Goal: Information Seeking & Learning: Learn about a topic

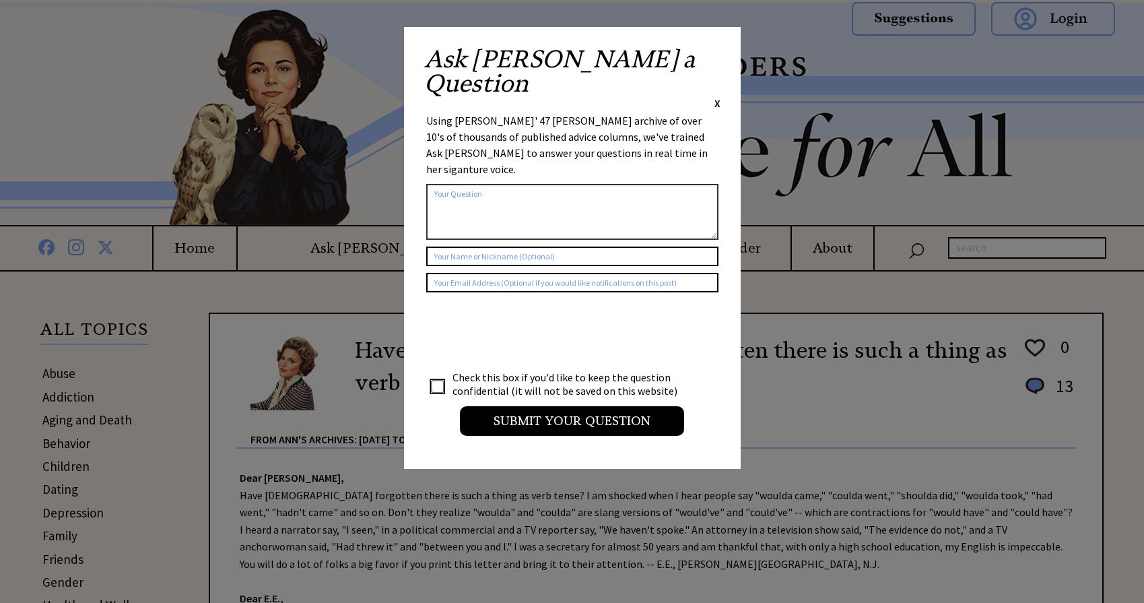
click at [714, 96] on span "X" at bounding box center [717, 102] width 6 height 13
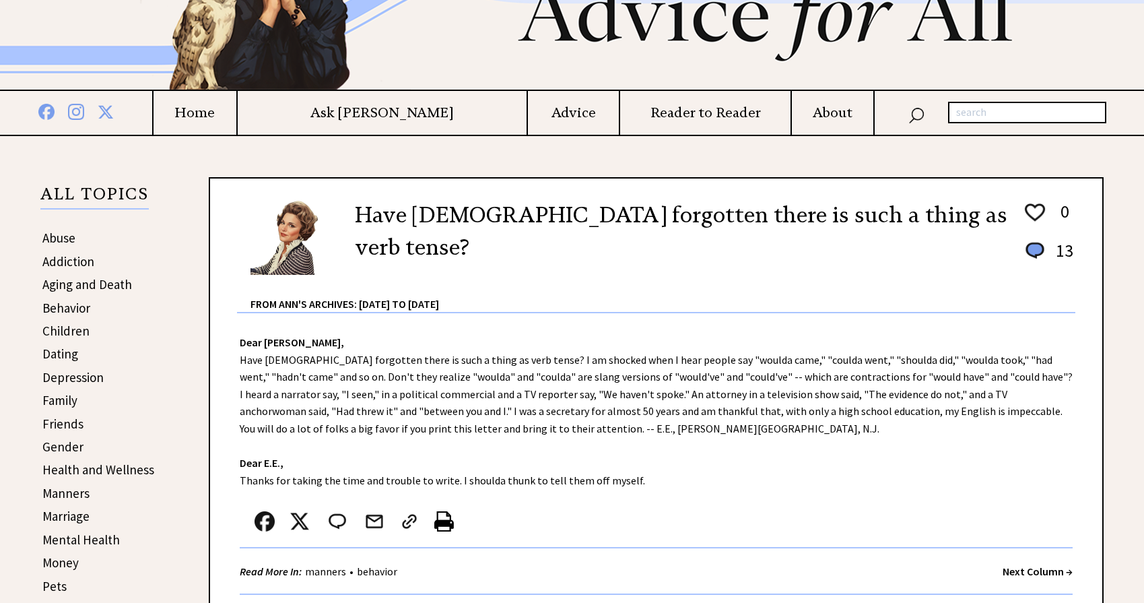
scroll to position [135, 0]
click at [59, 260] on link "Addiction" at bounding box center [68, 262] width 52 height 16
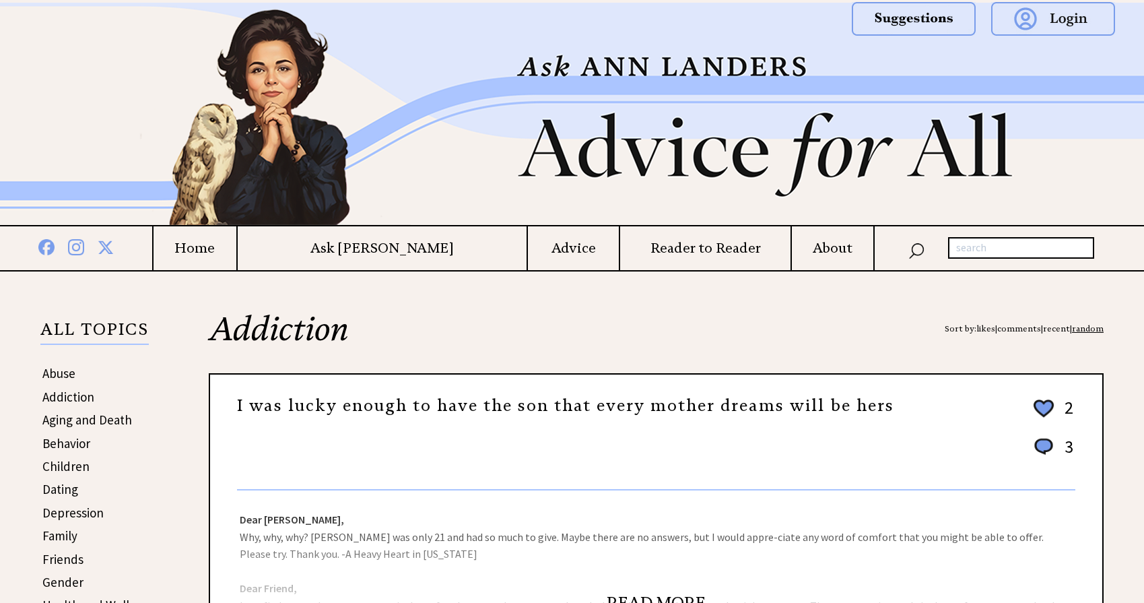
scroll to position [202, 0]
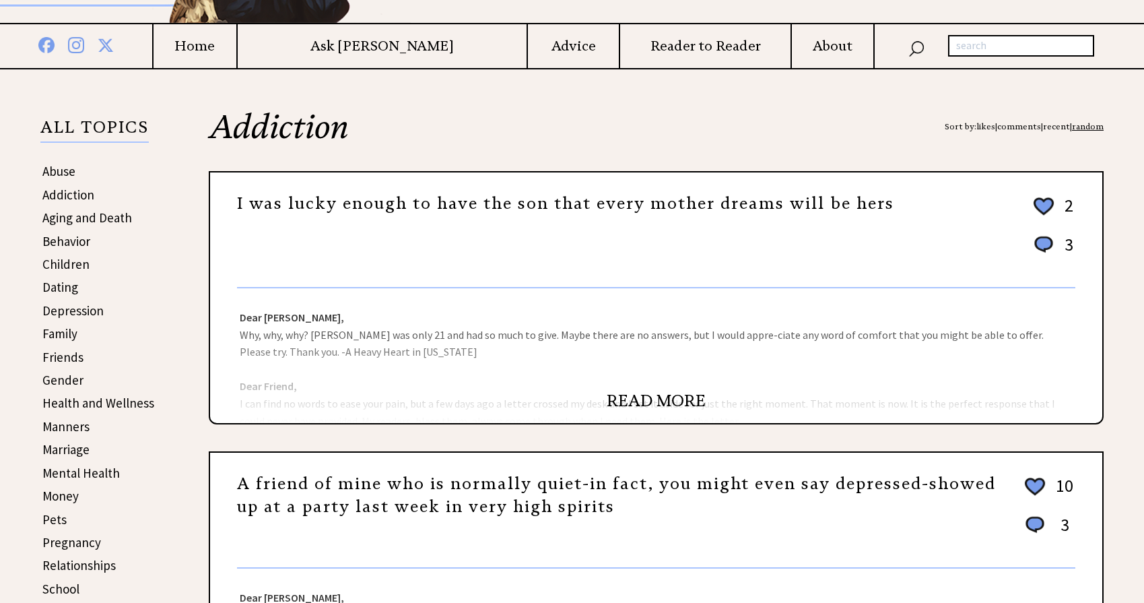
click at [636, 393] on link "READ MORE" at bounding box center [656, 401] width 99 height 20
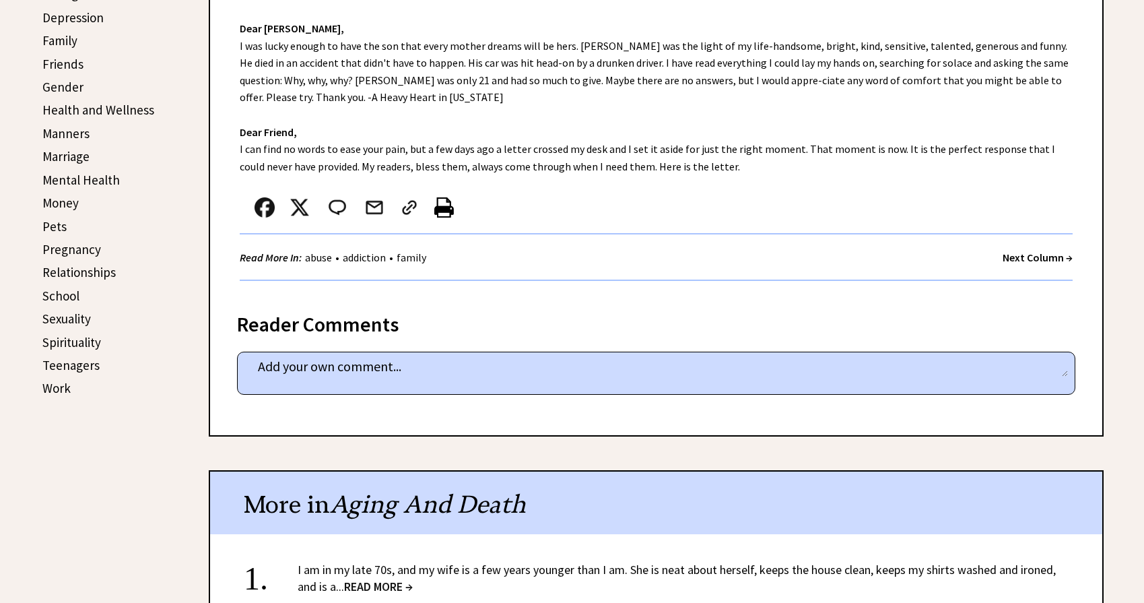
scroll to position [471, 0]
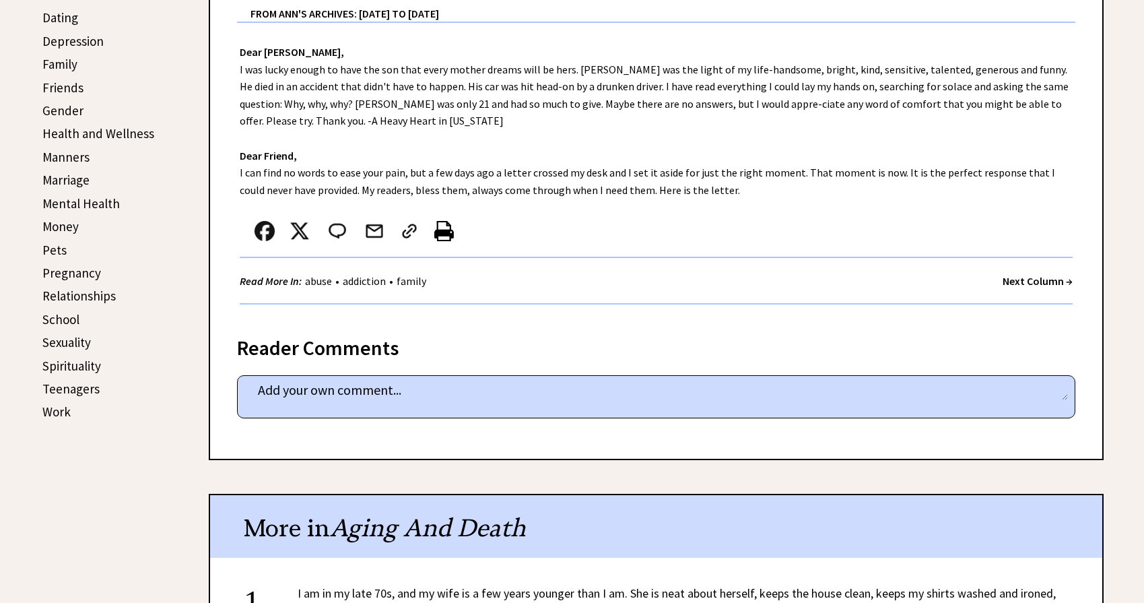
click at [59, 226] on link "Money" at bounding box center [60, 226] width 36 height 16
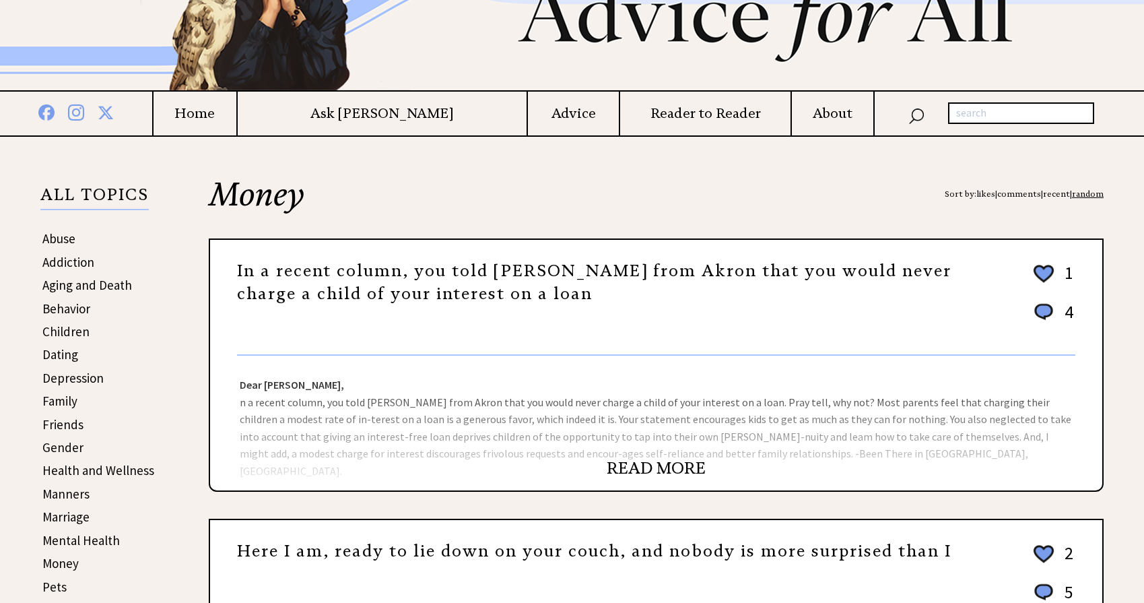
scroll to position [202, 0]
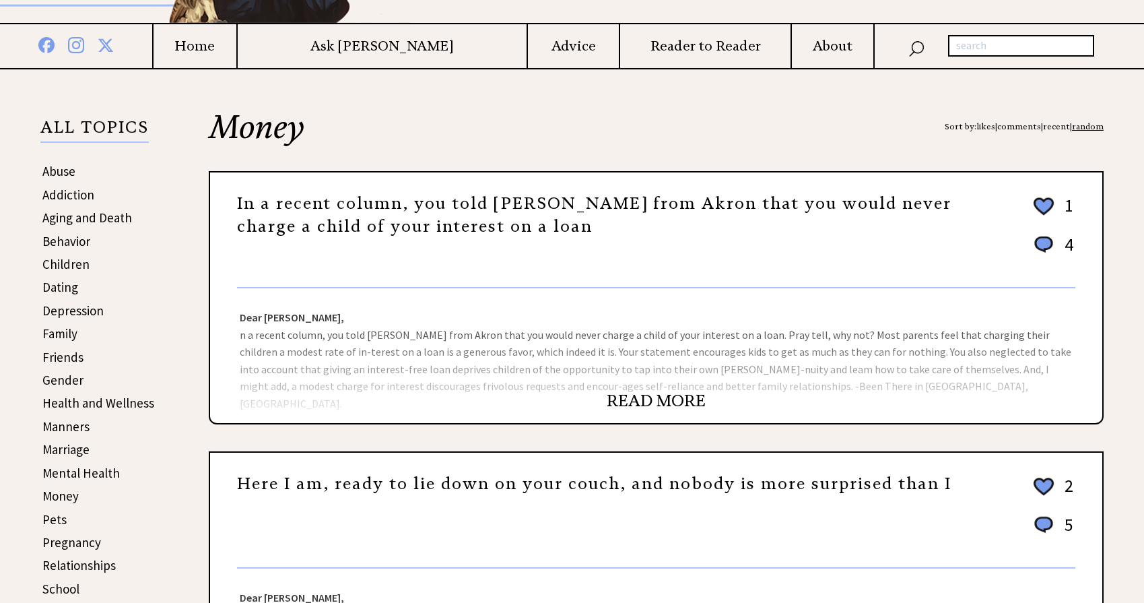
click at [630, 393] on link "READ MORE" at bounding box center [656, 401] width 99 height 20
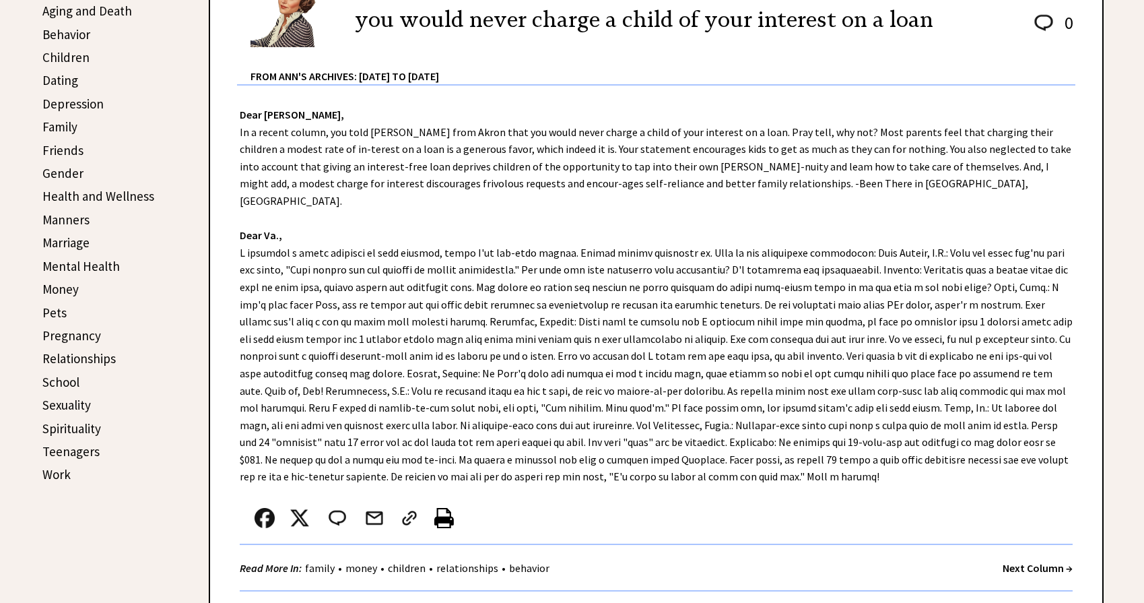
scroll to position [337, 0]
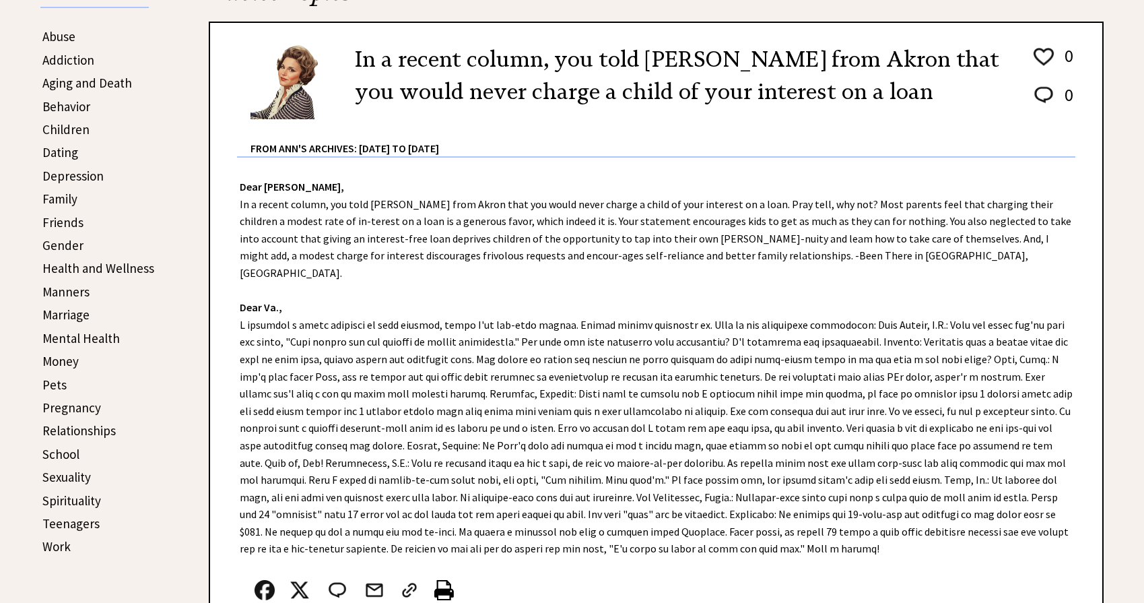
click at [62, 170] on link "Depression" at bounding box center [72, 176] width 61 height 16
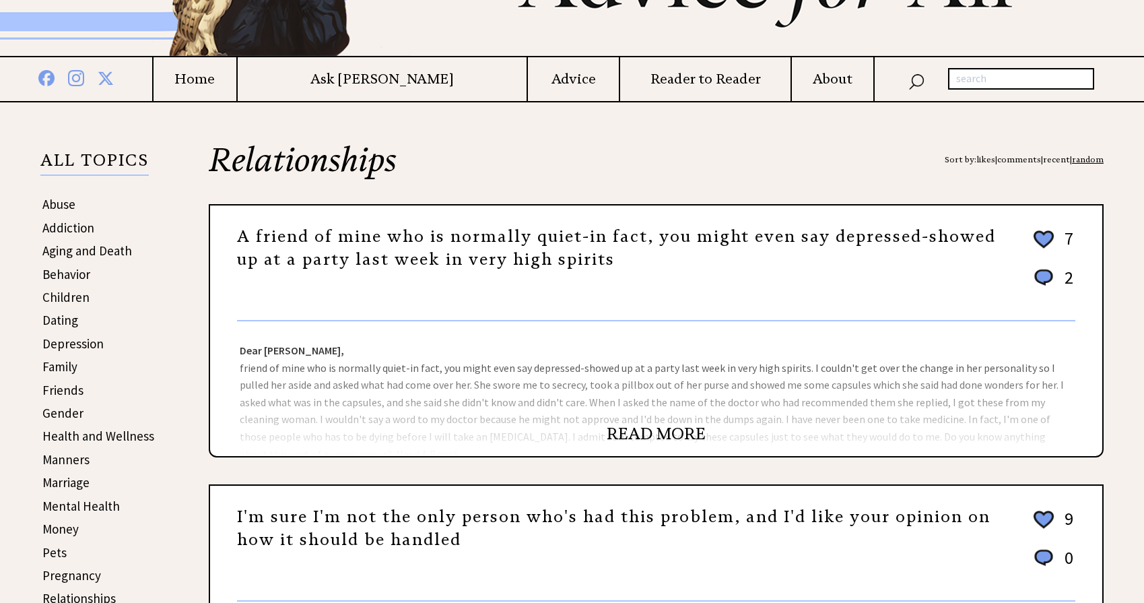
scroll to position [202, 0]
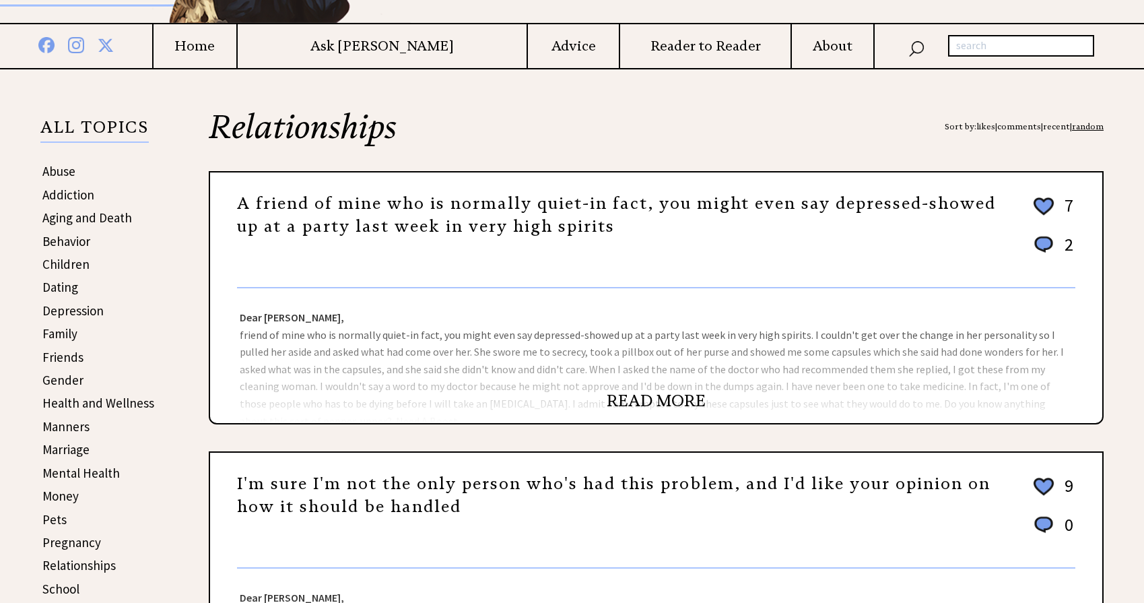
click at [629, 401] on link "READ MORE" at bounding box center [656, 401] width 99 height 20
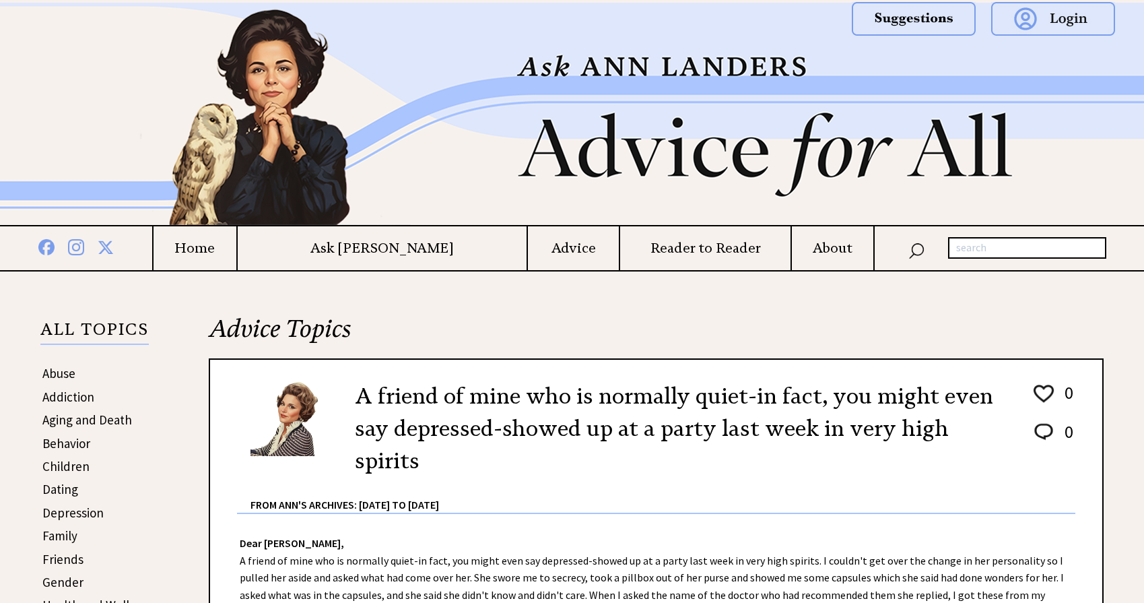
scroll to position [269, 0]
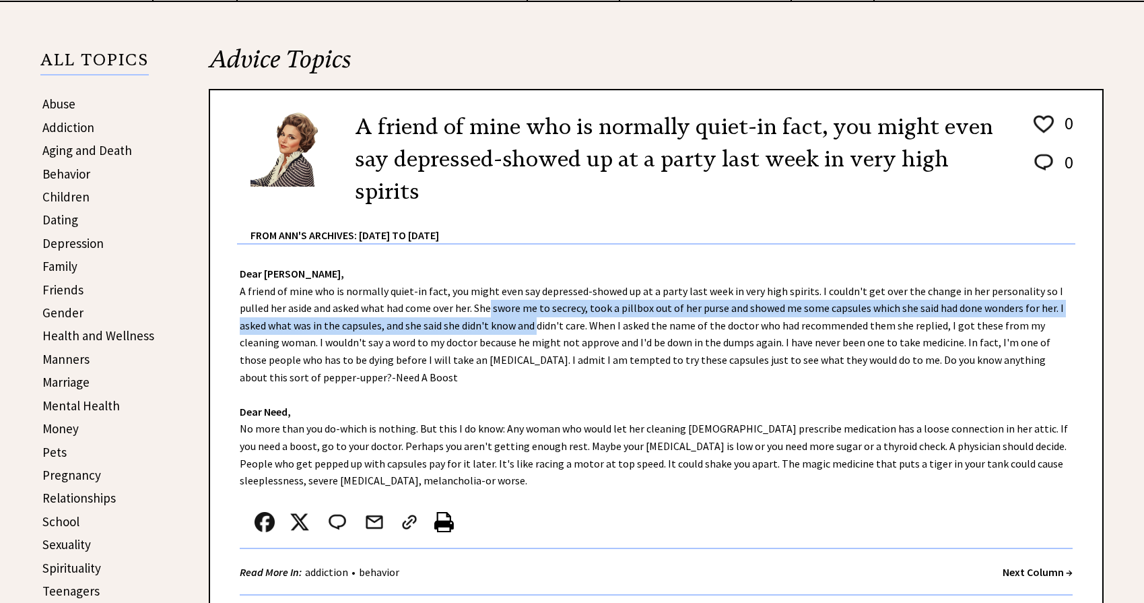
drag, startPoint x: 459, startPoint y: 289, endPoint x: 510, endPoint y: 308, distance: 54.1
click at [510, 308] on div "Dear Ann Landers, A friend of mine who is normally quiet-in fact, you might eve…" at bounding box center [656, 426] width 892 height 364
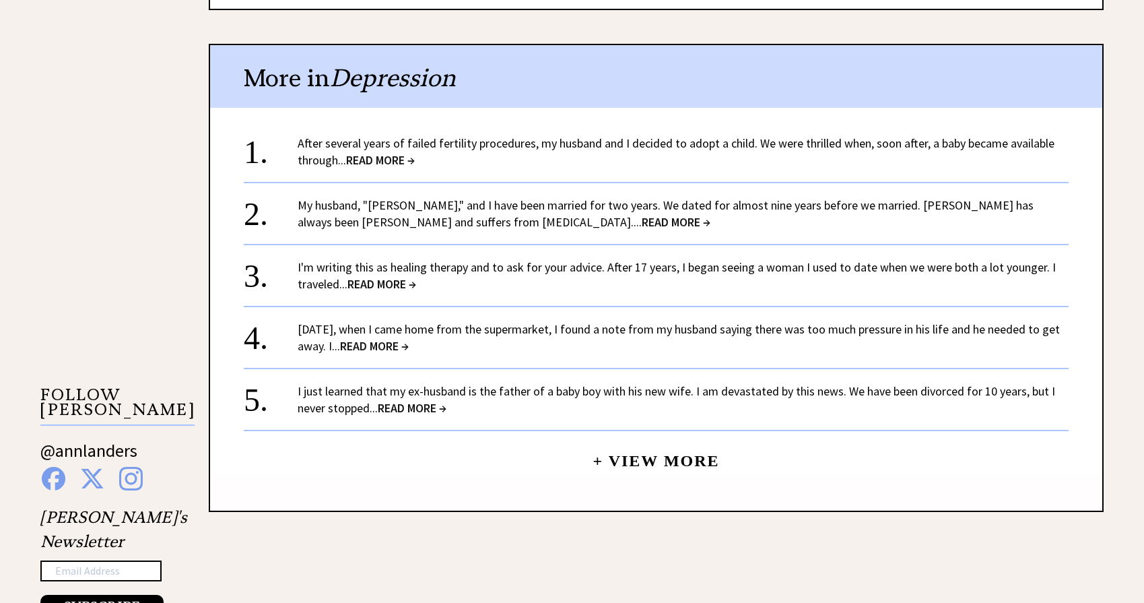
scroll to position [1010, 0]
click at [372, 152] on span "READ MORE →" at bounding box center [380, 159] width 69 height 15
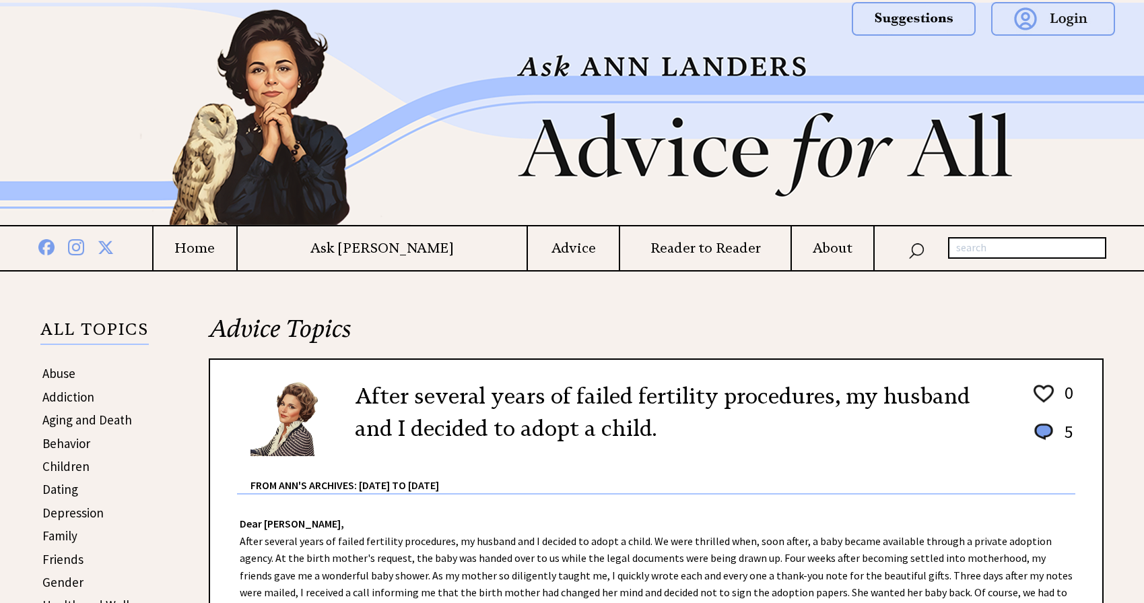
scroll to position [269, 0]
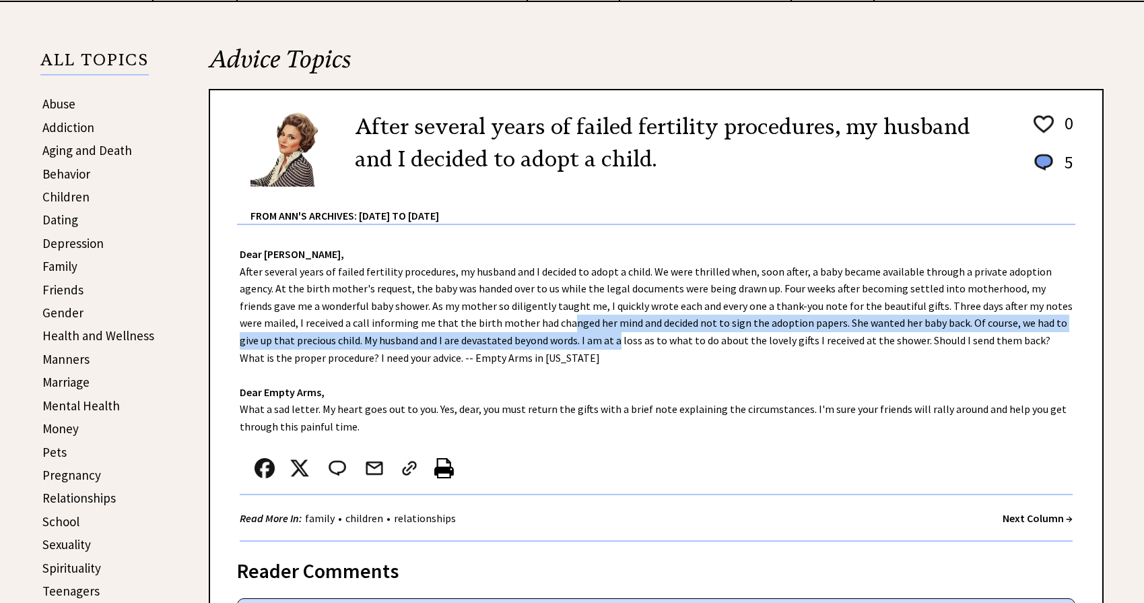
drag, startPoint x: 496, startPoint y: 319, endPoint x: 560, endPoint y: 337, distance: 67.2
click at [560, 337] on div "Dear [PERSON_NAME], After several years of failed fertility procedures, my husb…" at bounding box center [656, 383] width 892 height 316
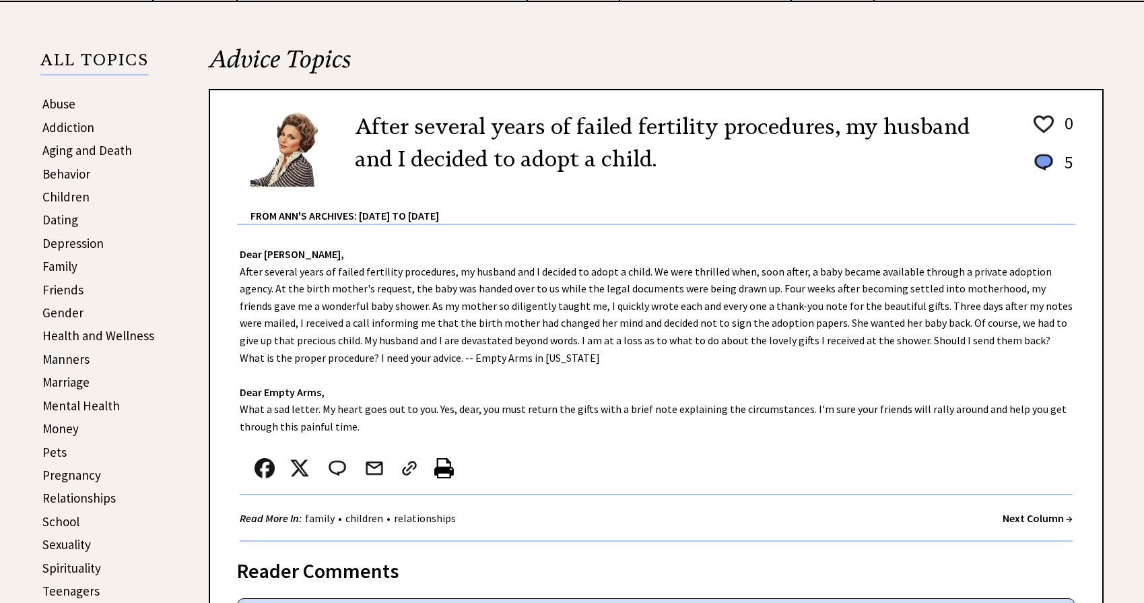
click at [483, 317] on div "Dear [PERSON_NAME], After several years of failed fertility procedures, my husb…" at bounding box center [656, 383] width 892 height 316
click at [463, 298] on div "Dear [PERSON_NAME], After several years of failed fertility procedures, my husb…" at bounding box center [656, 383] width 892 height 316
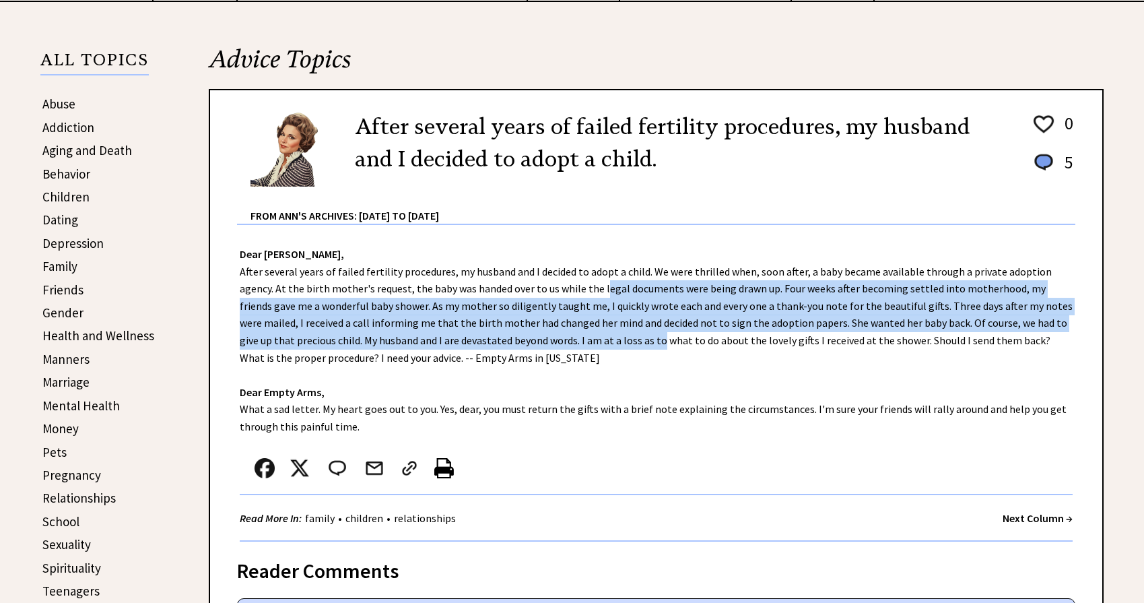
drag, startPoint x: 560, startPoint y: 296, endPoint x: 603, endPoint y: 341, distance: 61.9
click at [603, 341] on div "Dear [PERSON_NAME], After several years of failed fertility procedures, my husb…" at bounding box center [656, 383] width 892 height 316
click at [545, 319] on div "Dear [PERSON_NAME], After several years of failed fertility procedures, my husb…" at bounding box center [656, 383] width 892 height 316
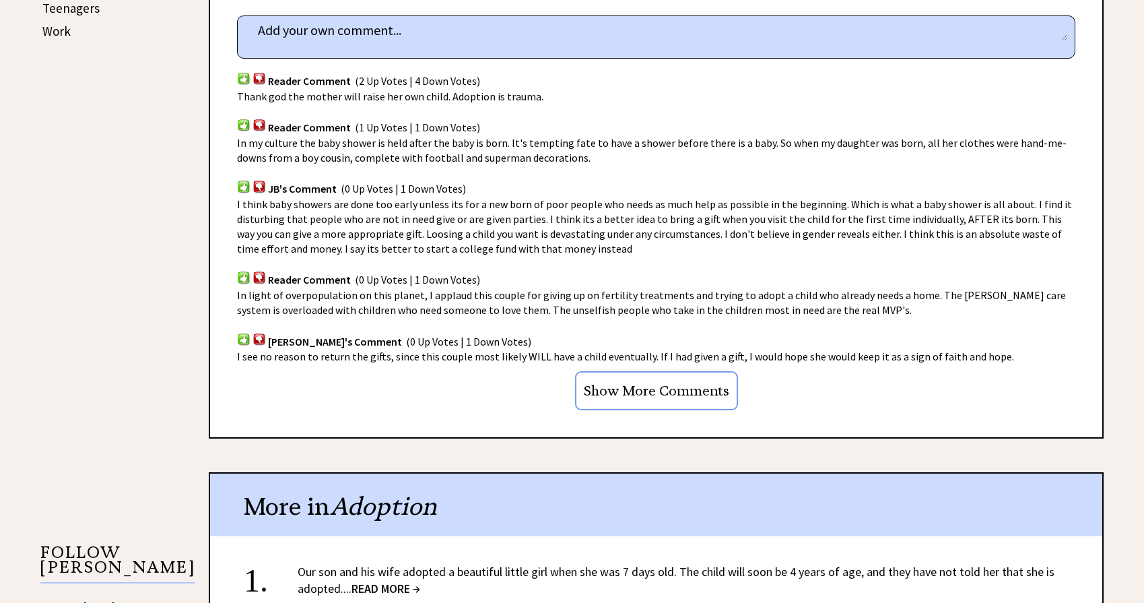
scroll to position [875, 0]
